Goal: Task Accomplishment & Management: Manage account settings

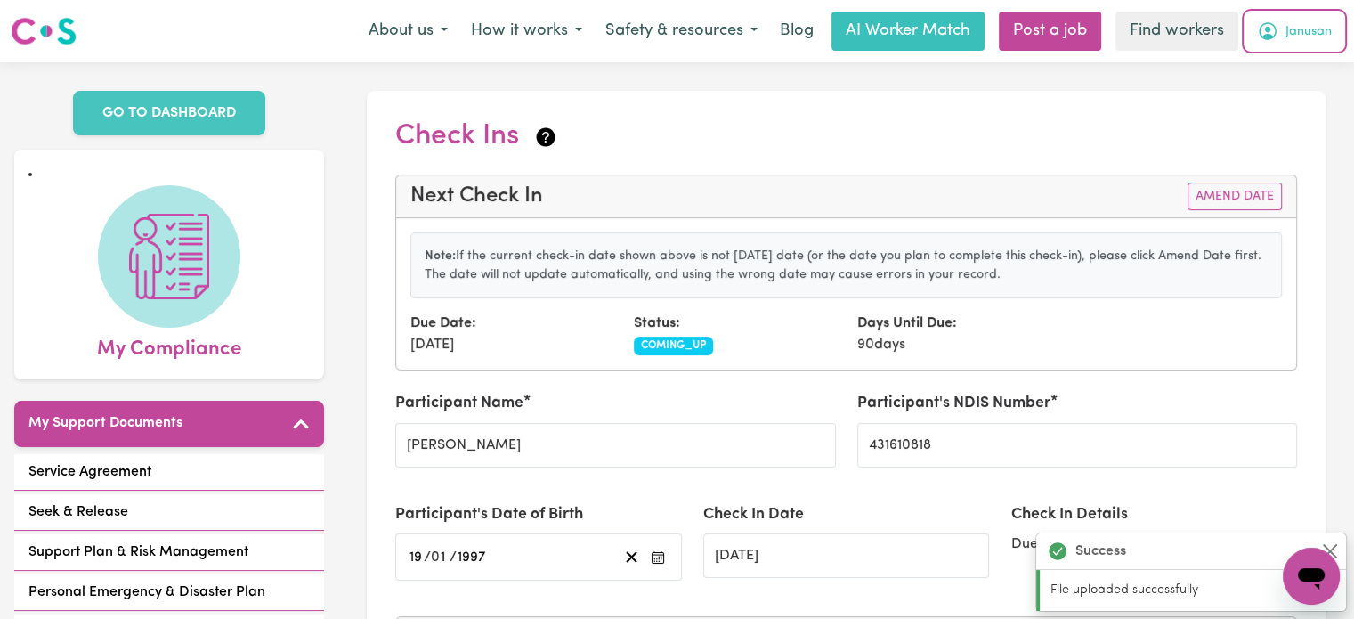
click at [1282, 24] on button "Janusan" at bounding box center [1295, 30] width 98 height 37
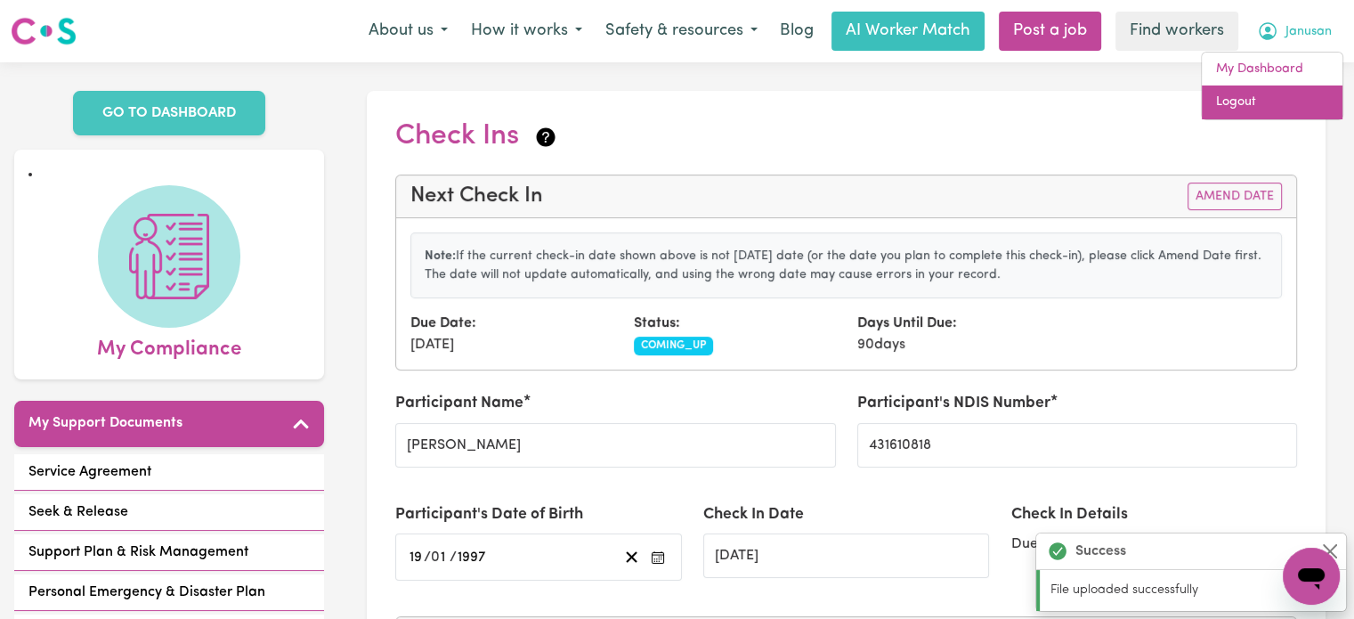
click at [1285, 99] on link "Logout" at bounding box center [1272, 102] width 141 height 34
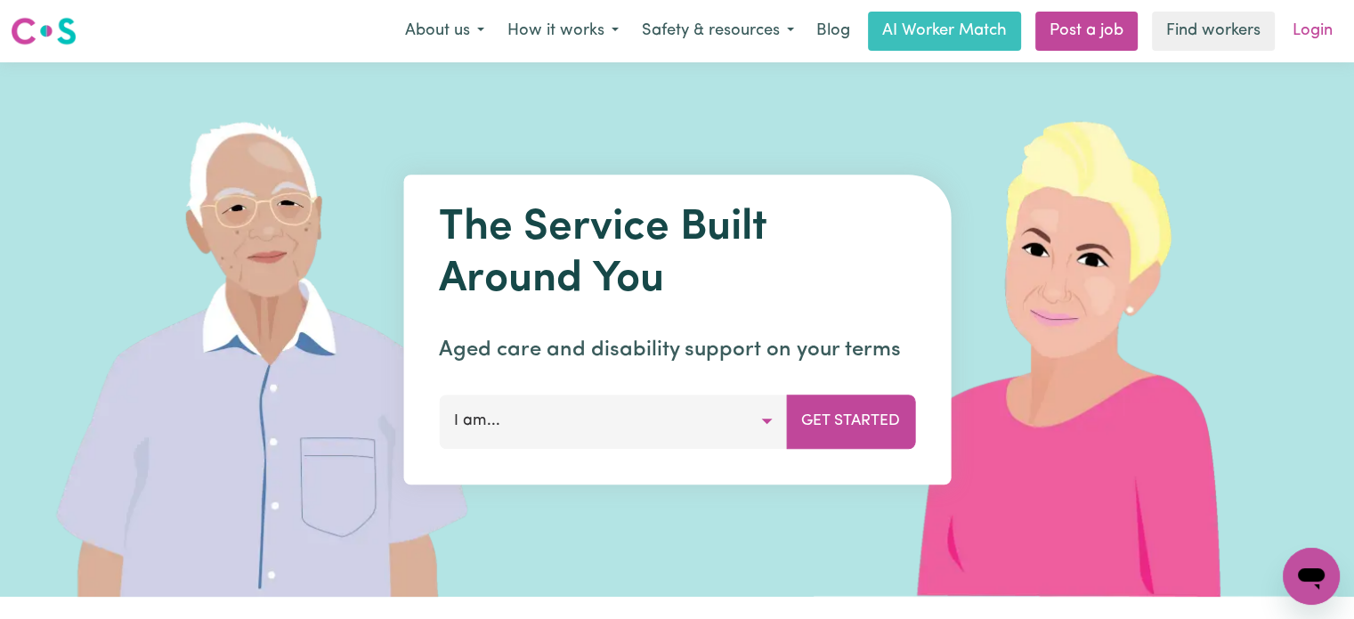
click at [1312, 45] on link "Login" at bounding box center [1312, 31] width 61 height 39
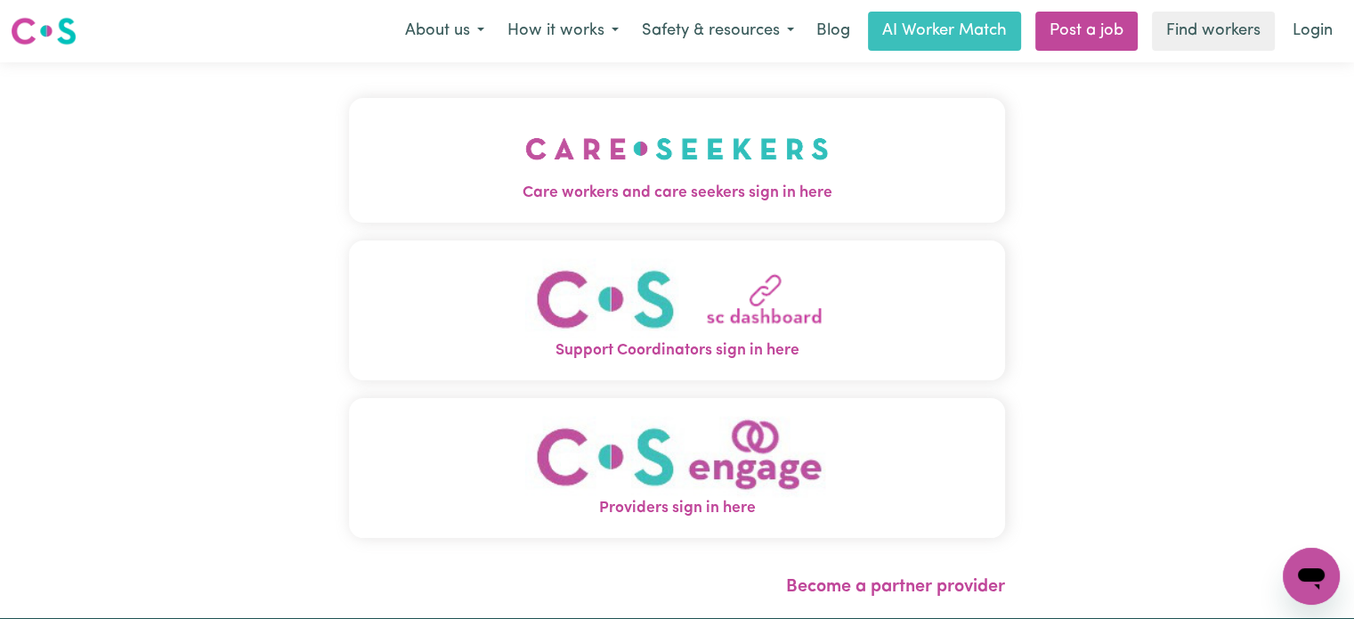
click at [525, 166] on img "Care workers and care seekers sign in here" at bounding box center [677, 149] width 304 height 66
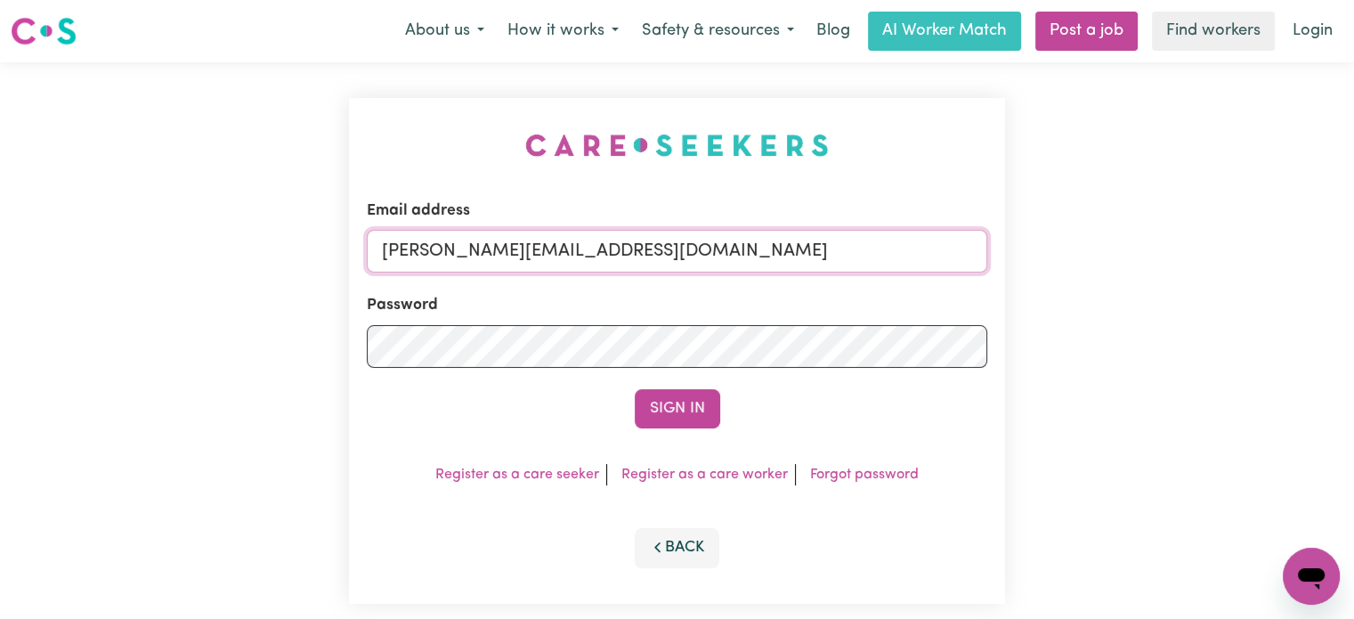
click at [727, 251] on input "[PERSON_NAME][EMAIL_ADDRESS][DOMAIN_NAME]" at bounding box center [677, 251] width 621 height 43
drag, startPoint x: 815, startPoint y: 252, endPoint x: 482, endPoint y: 250, distance: 333.0
click at [482, 250] on input "[EMAIL_ADDRESS][DOMAIN_NAME]" at bounding box center [677, 251] width 621 height 43
type input "[EMAIL_ADDRESS][DOMAIN_NAME]"
click at [635, 389] on button "Sign In" at bounding box center [677, 408] width 85 height 39
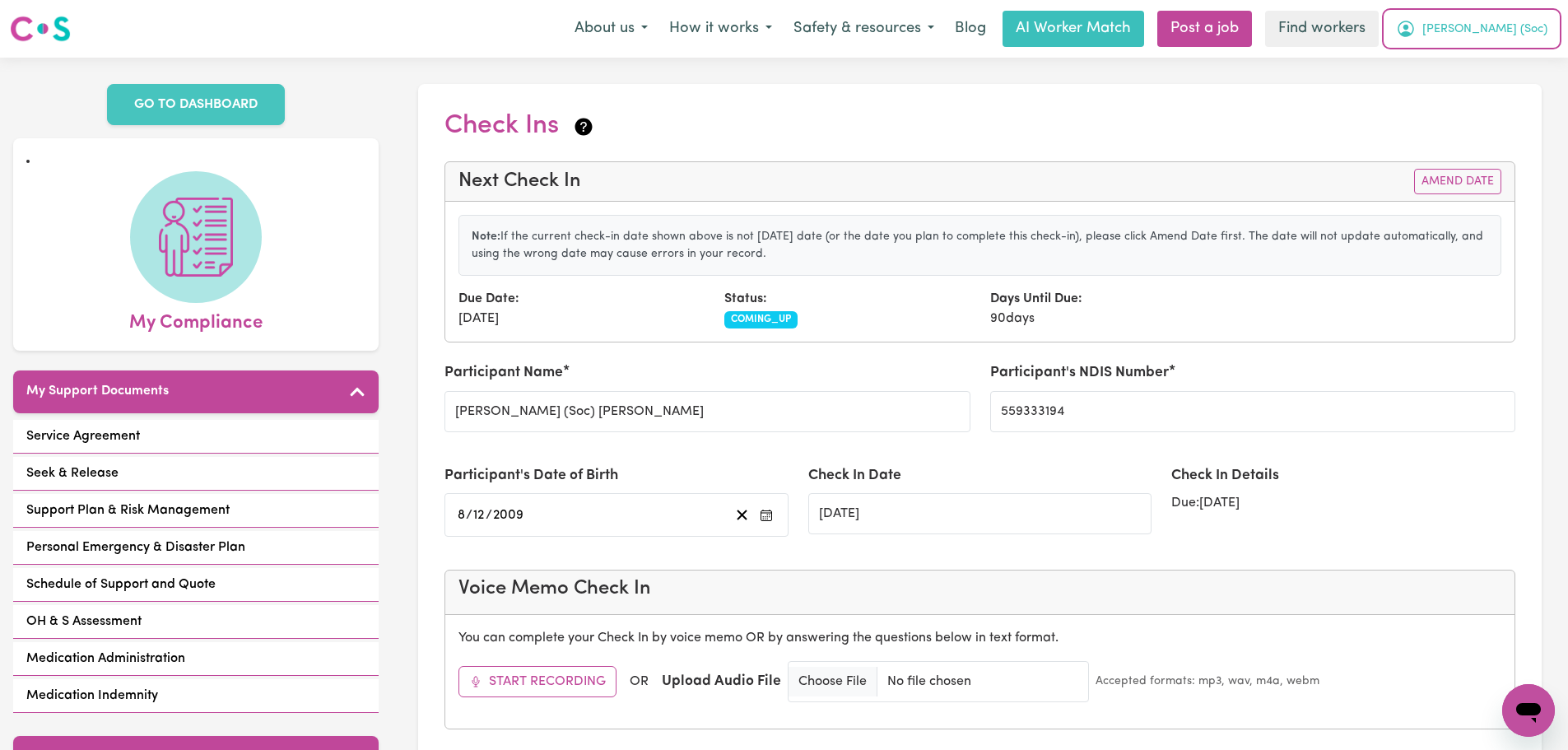
click at [1536, 21] on span "[PERSON_NAME] (Soc)" at bounding box center [1485, 30] width 125 height 18
click at [1491, 94] on link "Logout" at bounding box center [1492, 94] width 130 height 31
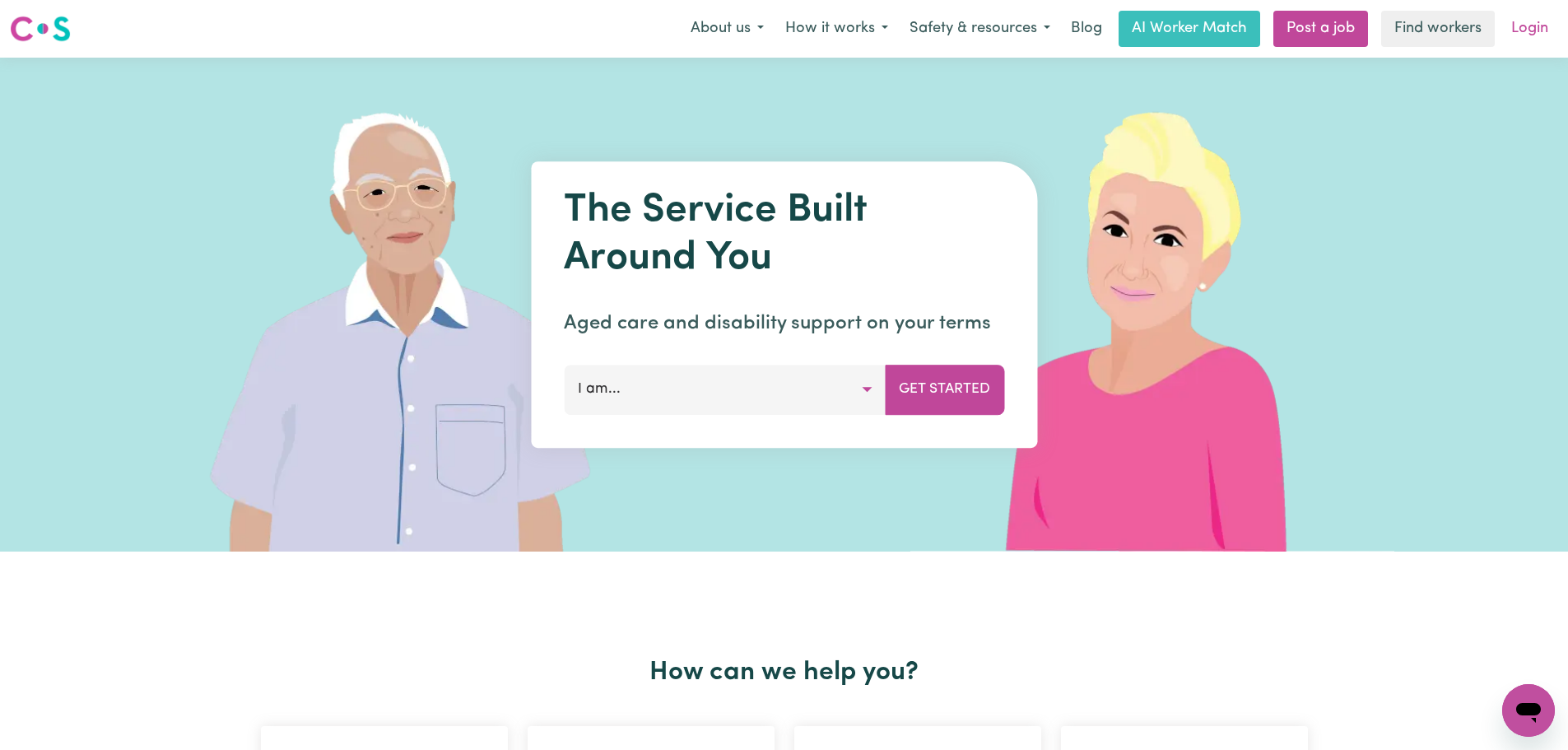
click at [1526, 26] on link "Login" at bounding box center [1529, 29] width 56 height 36
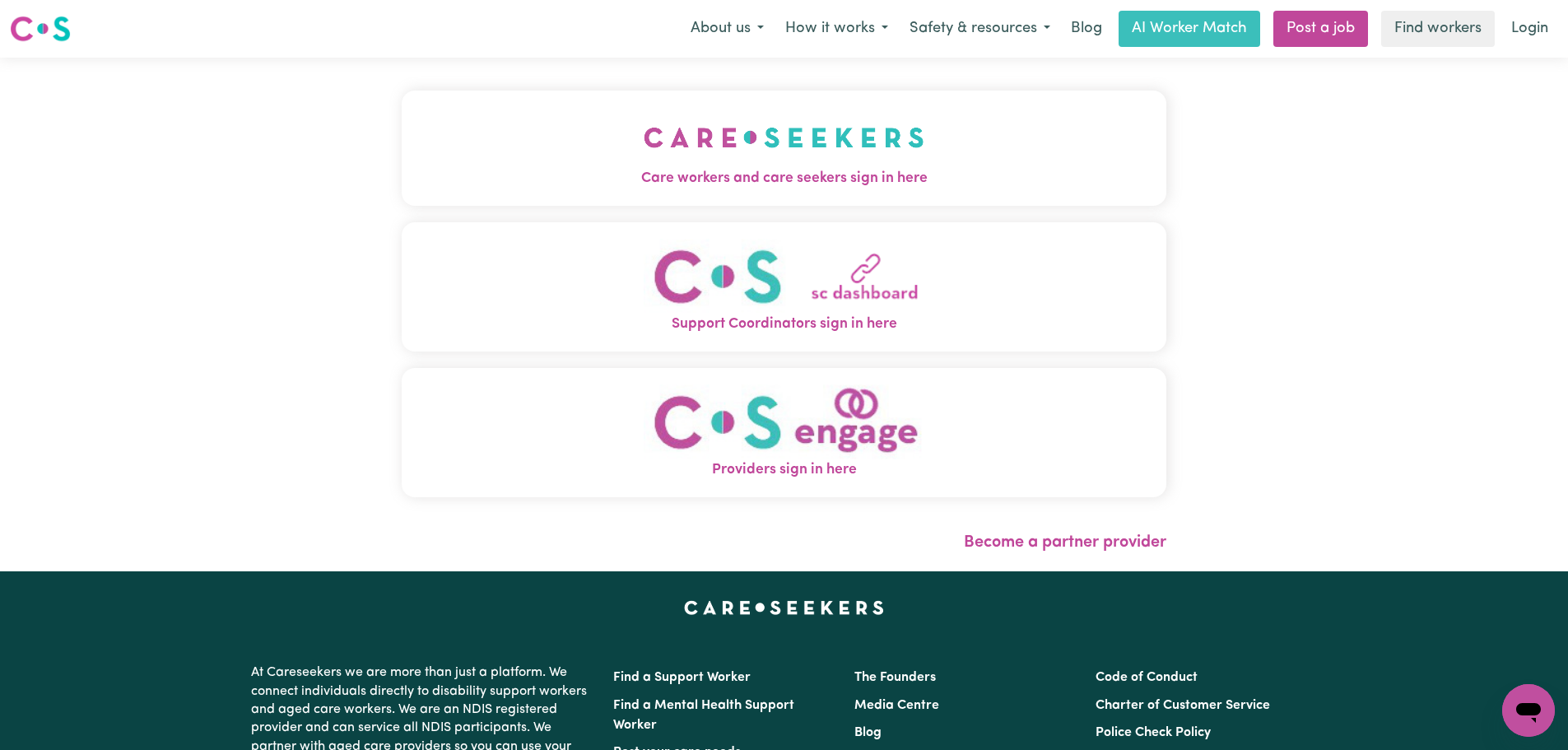
click at [480, 214] on div "Care workers and care seekers sign in here Support Coordinators sign in here Pr…" at bounding box center [784, 302] width 765 height 424
click at [687, 154] on img "Care workers and care seekers sign in here" at bounding box center [784, 138] width 281 height 61
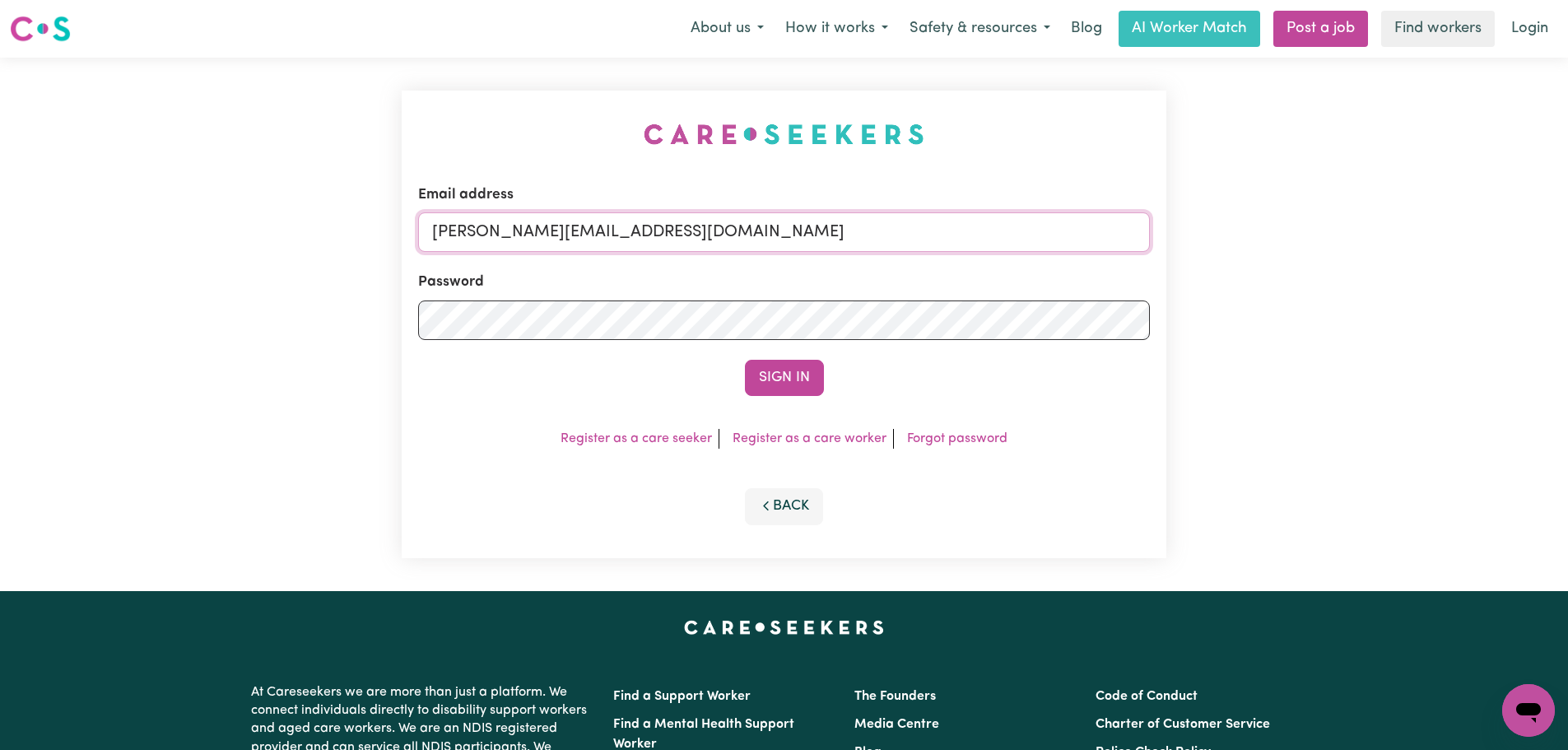
click at [804, 237] on input "[PERSON_NAME][EMAIL_ADDRESS][DOMAIN_NAME]" at bounding box center [784, 232] width 732 height 40
drag, startPoint x: 848, startPoint y: 233, endPoint x: 515, endPoint y: 229, distance: 333.0
click at [515, 229] on input "[EMAIL_ADDRESS][DOMAIN_NAME]" at bounding box center [784, 232] width 732 height 40
type input "[EMAIL_ADDRESS][DOMAIN_NAME]"
click at [774, 370] on button "Sign In" at bounding box center [784, 377] width 79 height 36
